Goal: Task Accomplishment & Management: Use online tool/utility

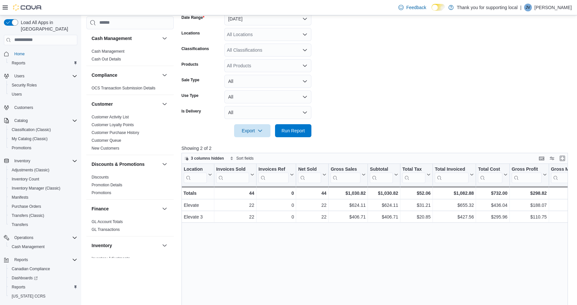
scroll to position [398, 0]
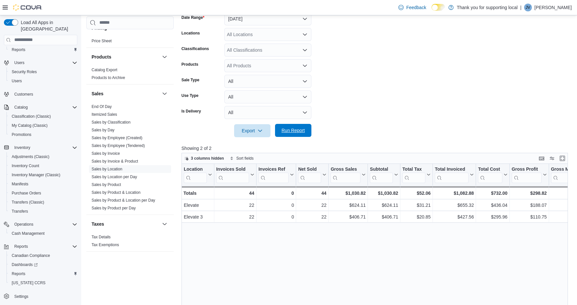
click at [300, 133] on span "Run Report" at bounding box center [293, 130] width 23 height 6
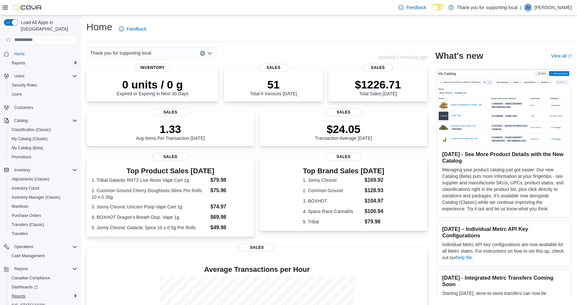
click at [18, 293] on span "Reports" at bounding box center [19, 295] width 14 height 5
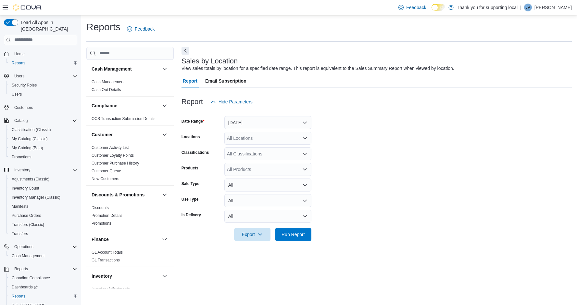
click at [252, 124] on button "[DATE]" at bounding box center [267, 122] width 87 height 13
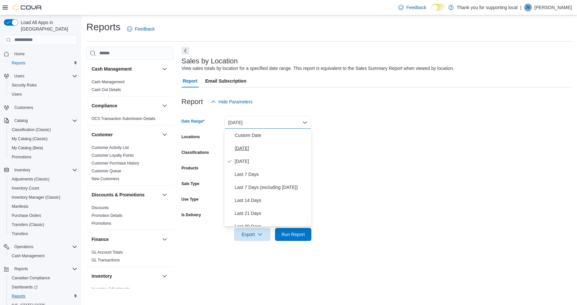
click at [239, 148] on span "[DATE]" at bounding box center [272, 148] width 74 height 8
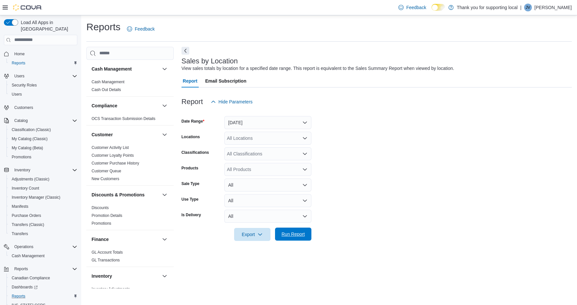
click at [290, 229] on span "Run Report" at bounding box center [293, 233] width 29 height 13
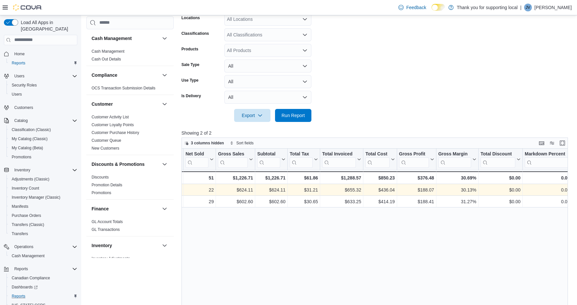
scroll to position [0, 122]
